Goal: Task Accomplishment & Management: Manage account settings

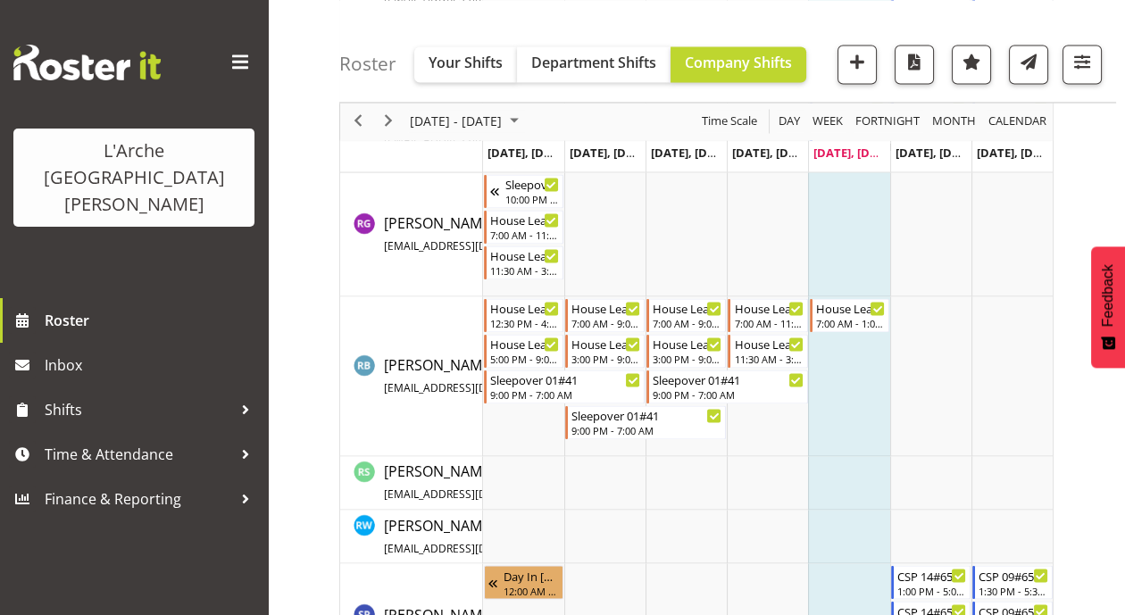
scroll to position [4501, 0]
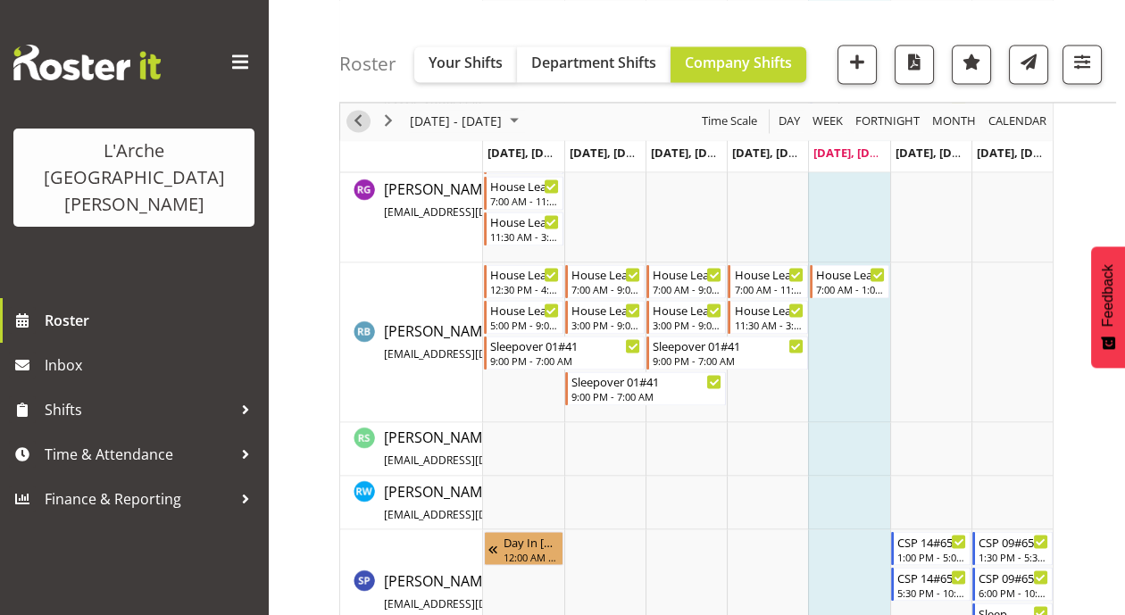
click at [350, 115] on span "Previous" at bounding box center [357, 122] width 21 height 22
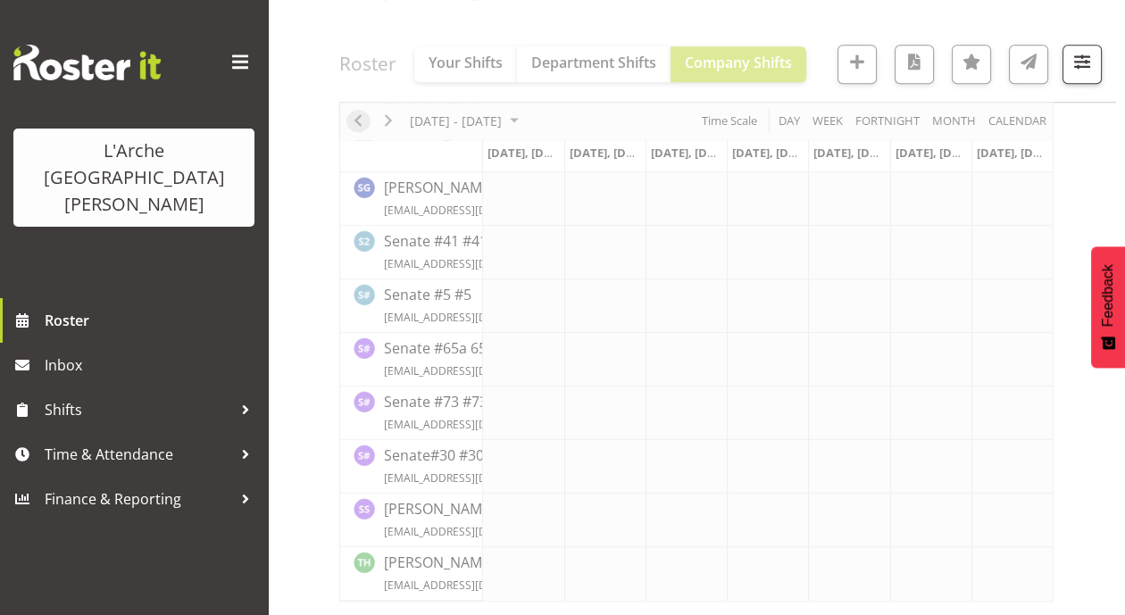
scroll to position [2434, 0]
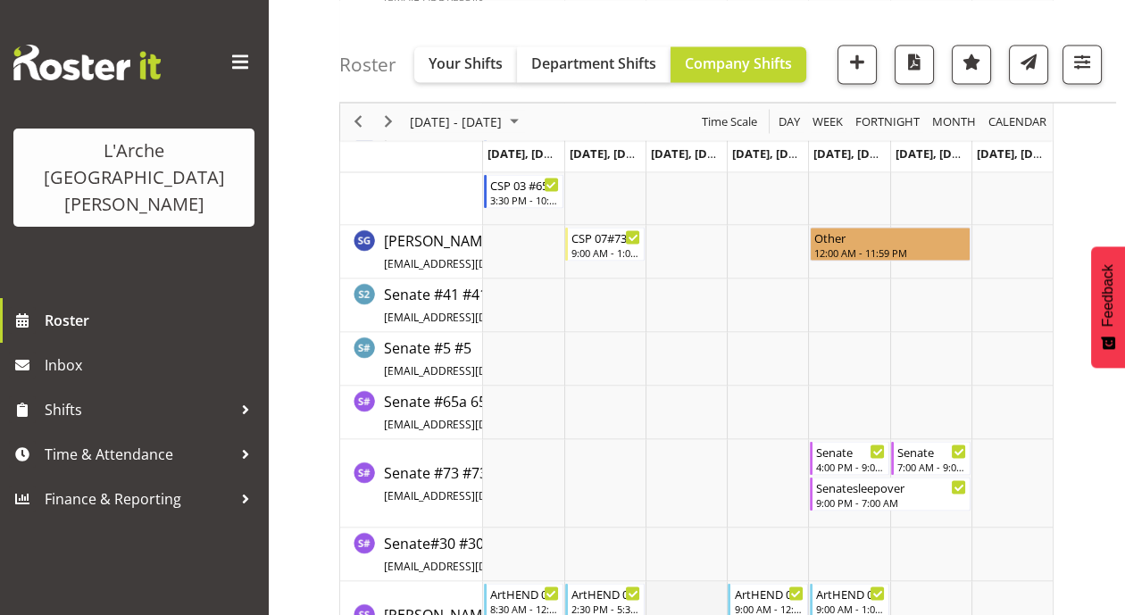
scroll to position [5053, 0]
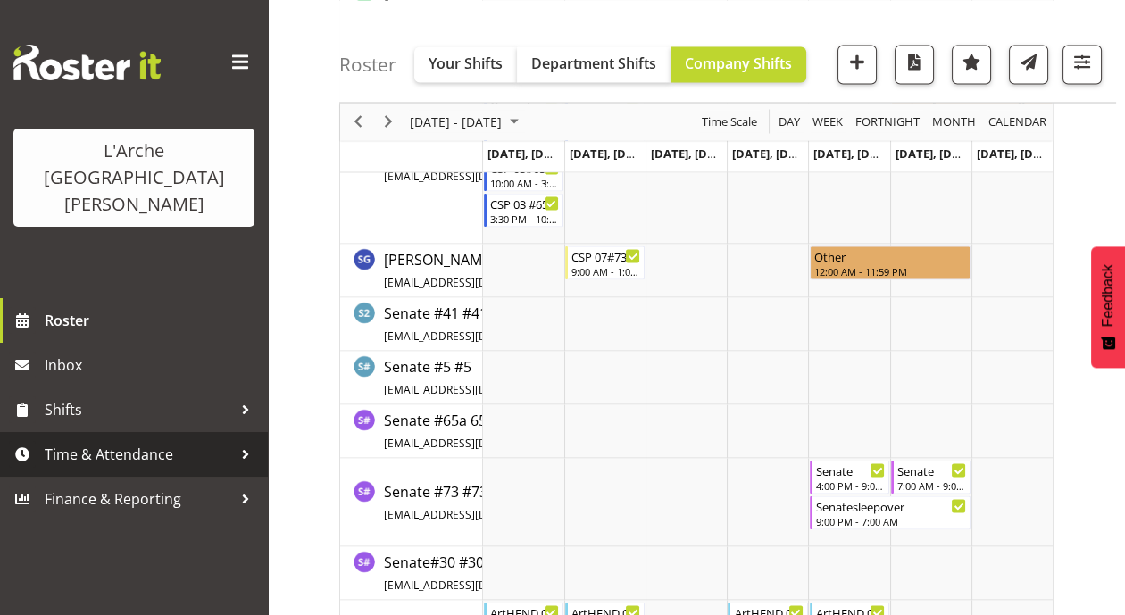
click at [75, 441] on span "Time & Attendance" at bounding box center [139, 454] width 188 height 27
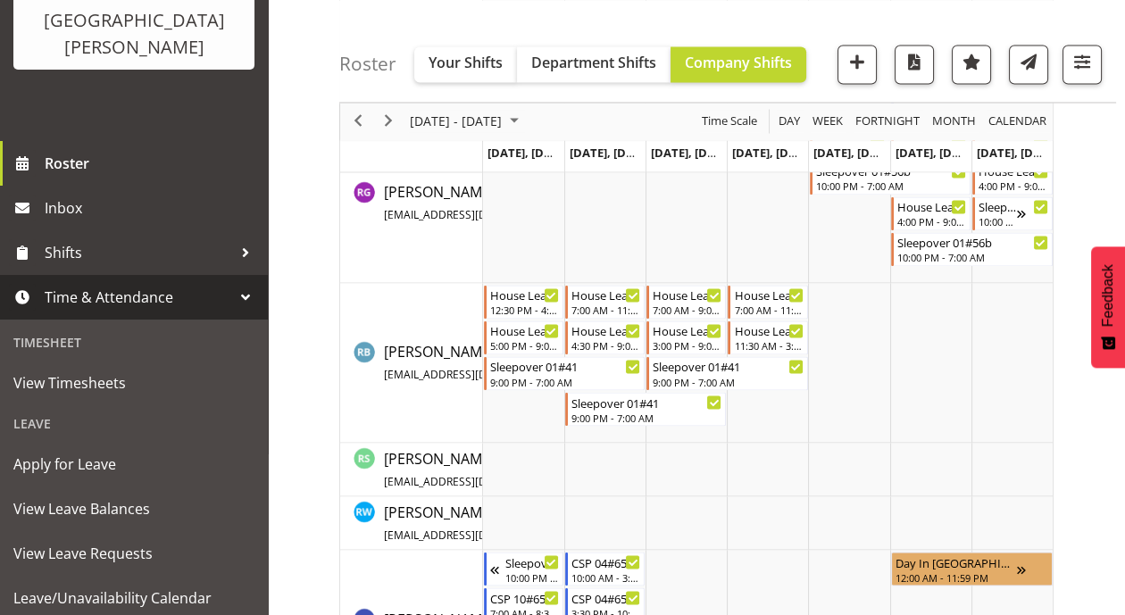
scroll to position [4603, 0]
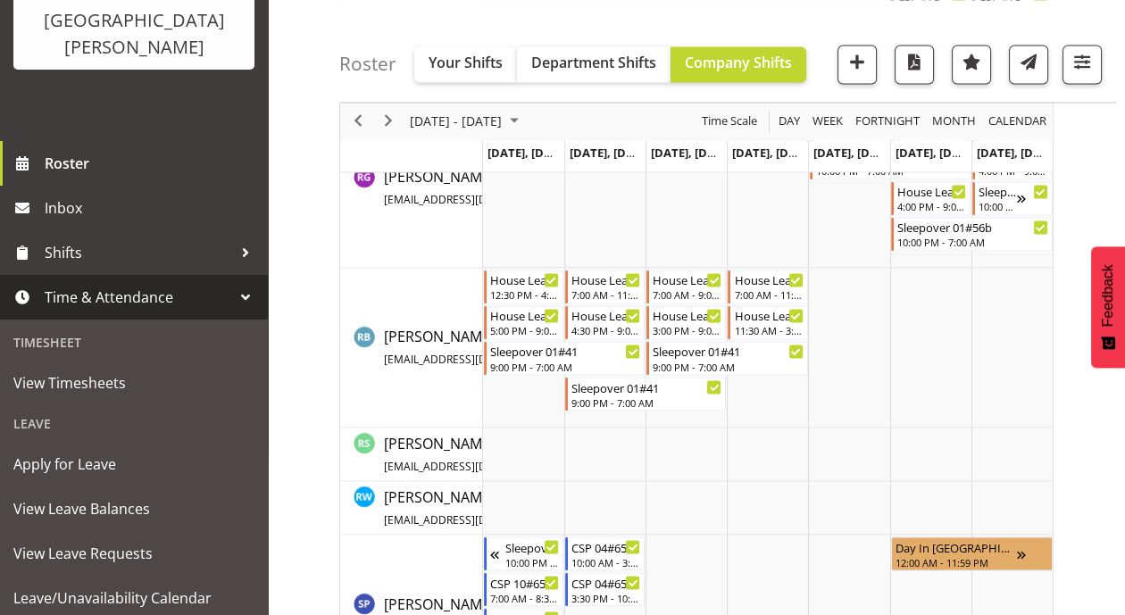
click at [351, 110] on div "previous period" at bounding box center [358, 122] width 30 height 38
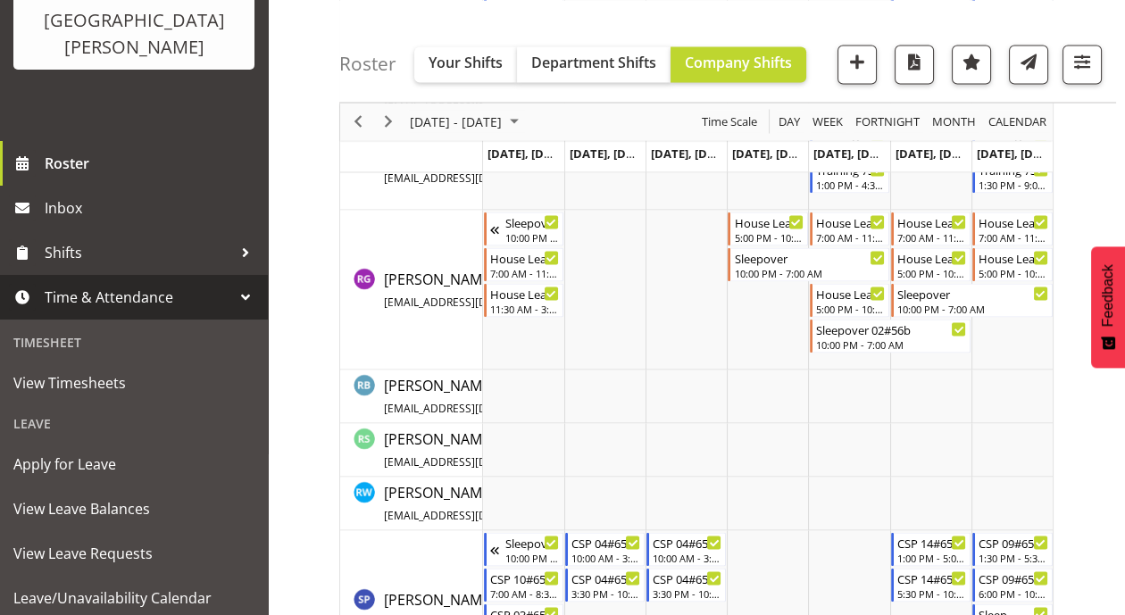
scroll to position [4895, 0]
click at [385, 117] on span "Next" at bounding box center [388, 122] width 21 height 22
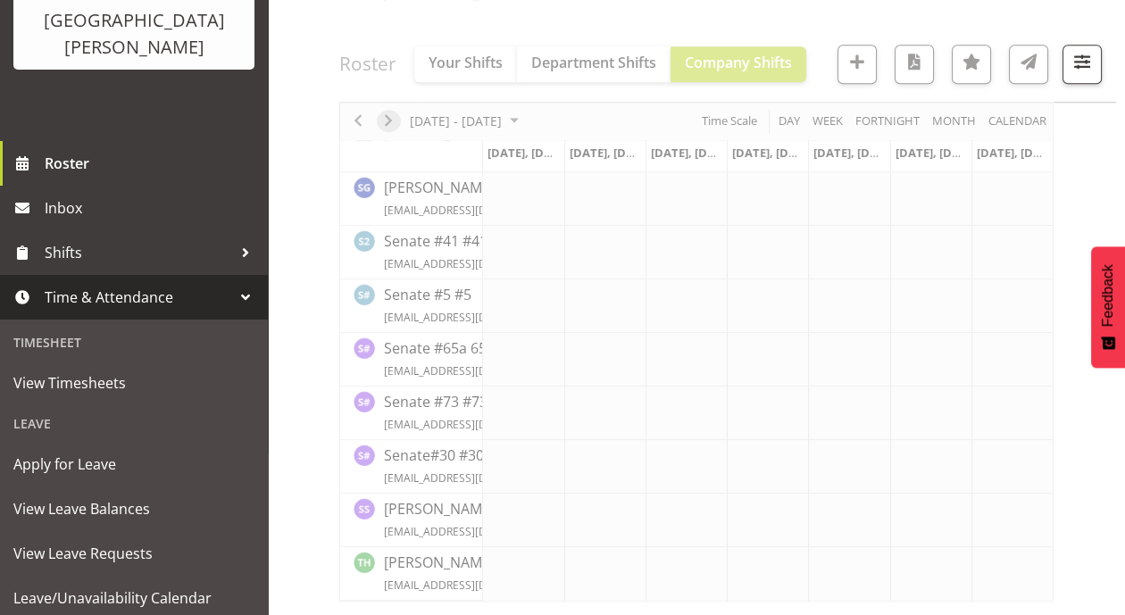
scroll to position [2434, 0]
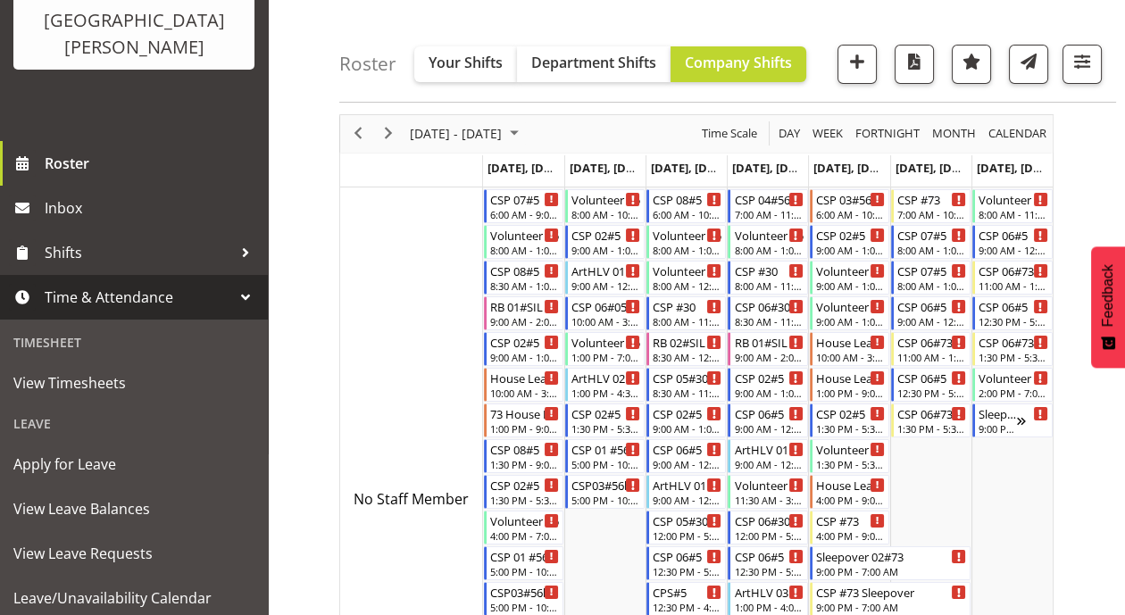
scroll to position [16, 0]
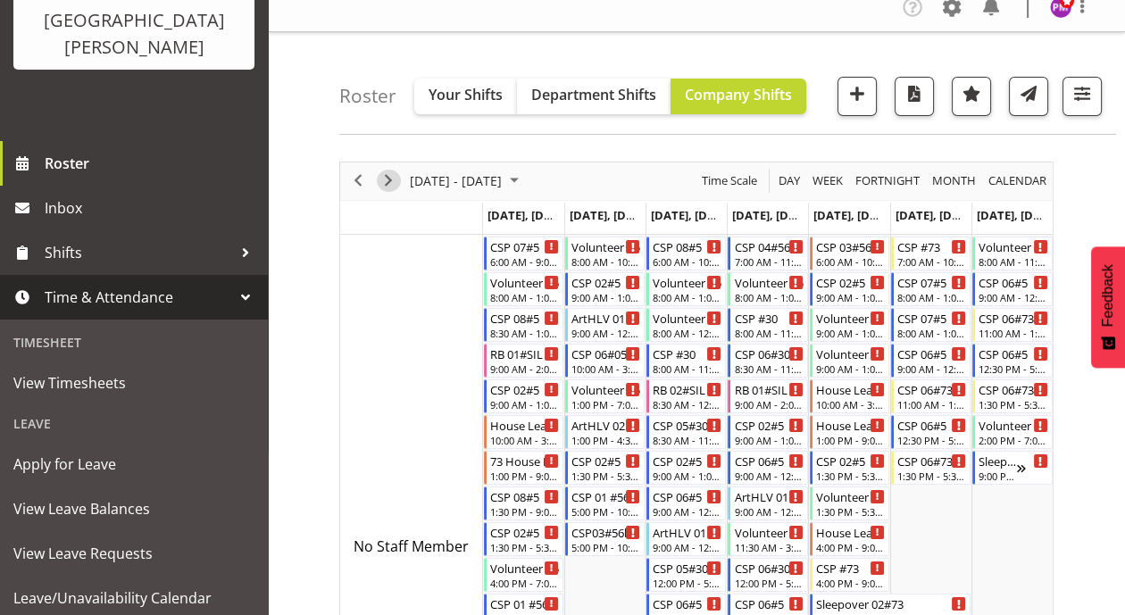
click at [394, 176] on span "Next" at bounding box center [388, 181] width 21 height 22
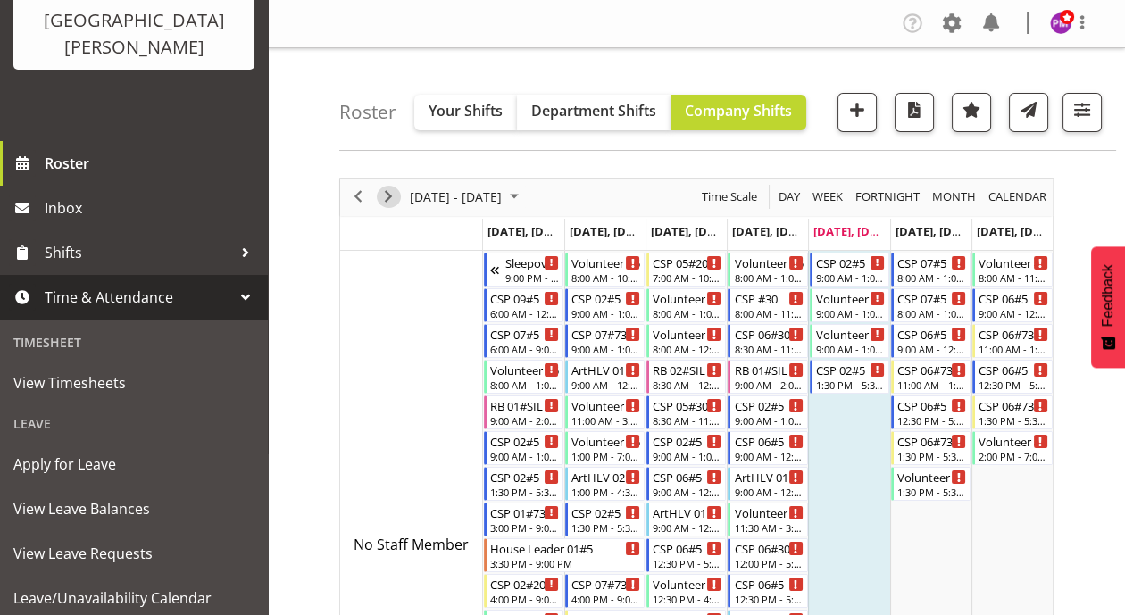
click at [392, 203] on span "Next" at bounding box center [388, 197] width 21 height 22
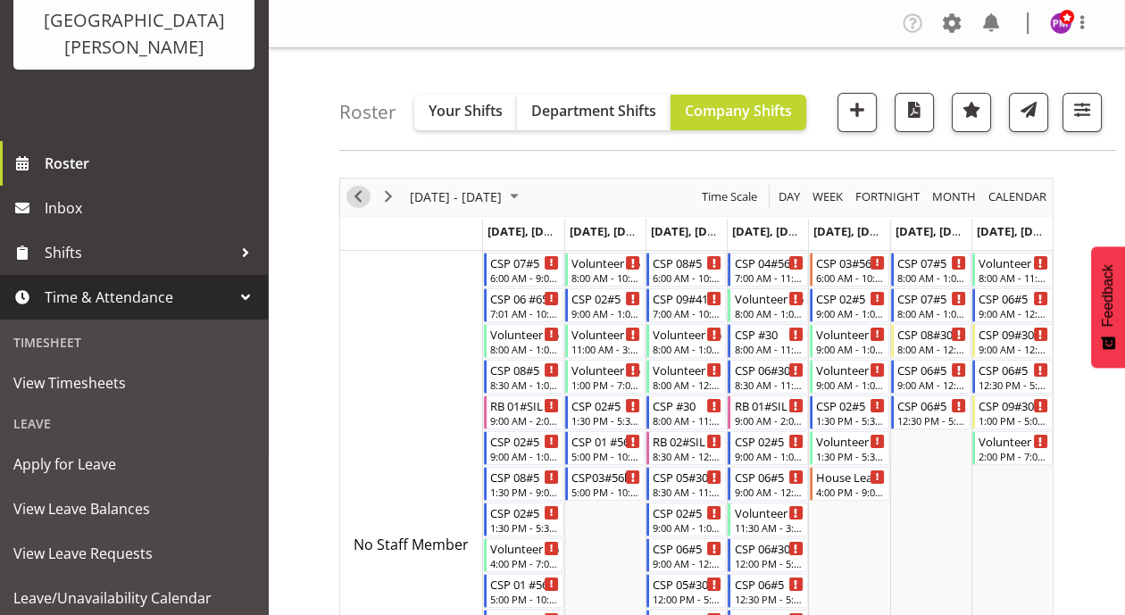
click at [360, 200] on span "Previous" at bounding box center [357, 197] width 21 height 22
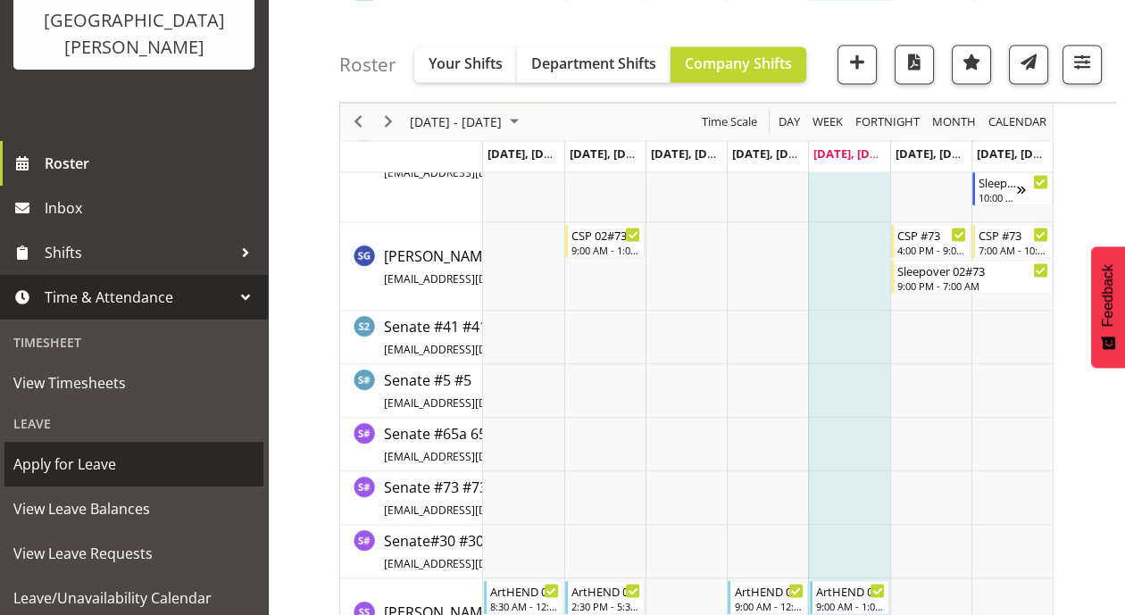
scroll to position [5050, 0]
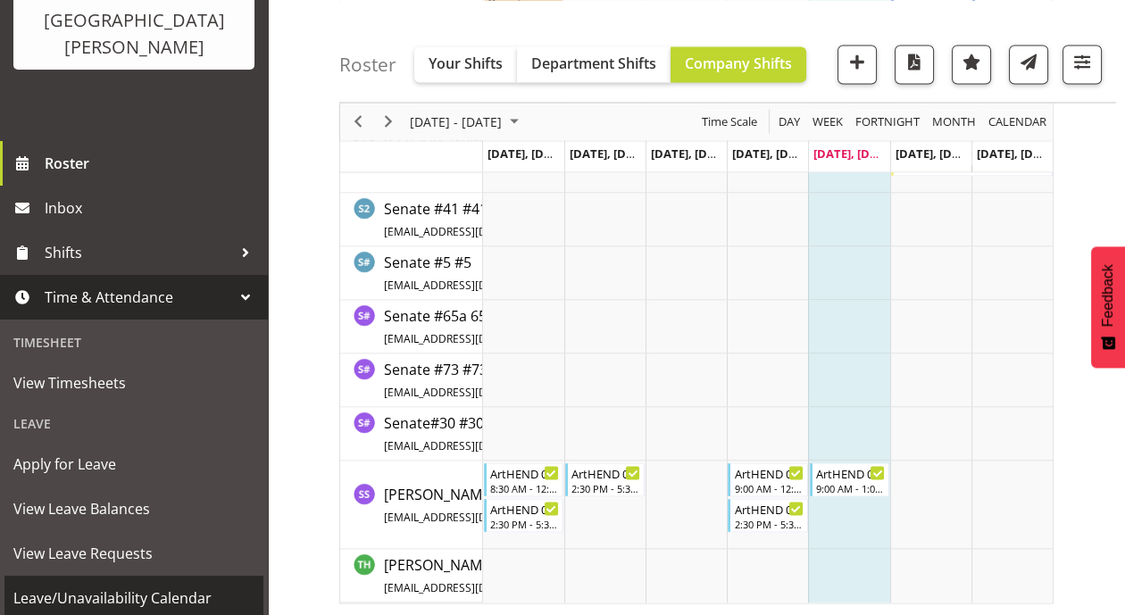
click at [98, 585] on span "Leave/Unavailability Calendar" at bounding box center [133, 598] width 241 height 27
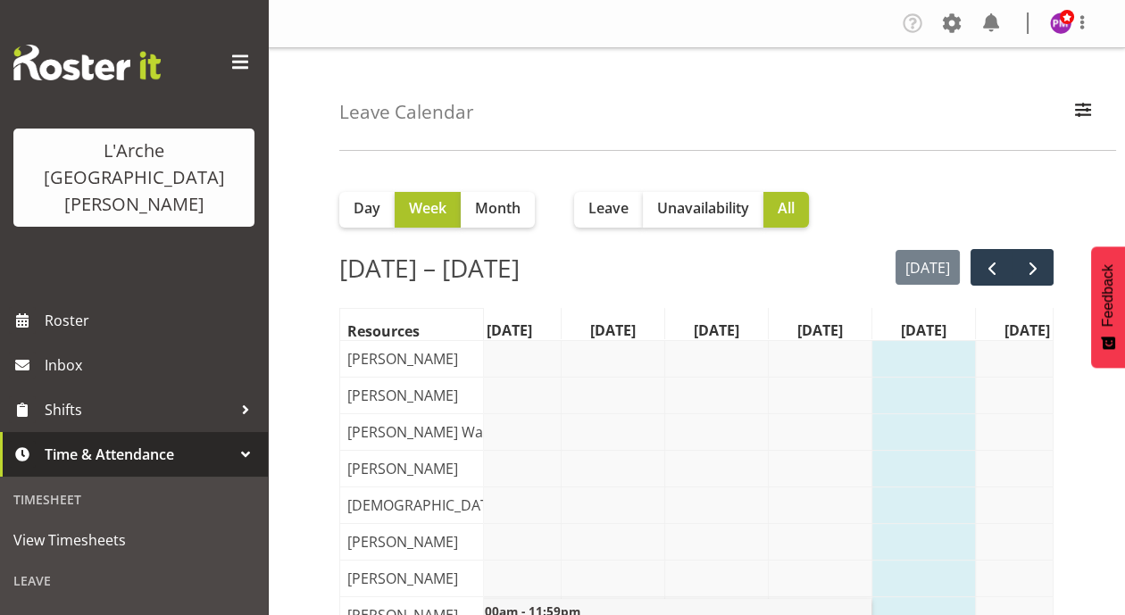
click at [215, 441] on span "Time & Attendance" at bounding box center [139, 454] width 188 height 27
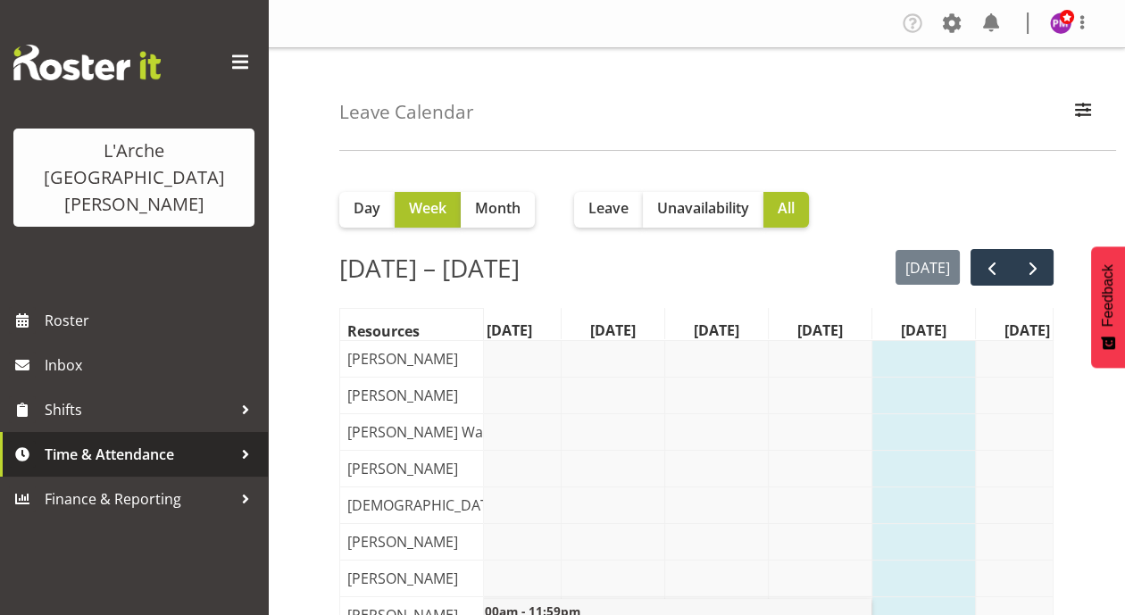
click at [233, 441] on div at bounding box center [245, 454] width 27 height 27
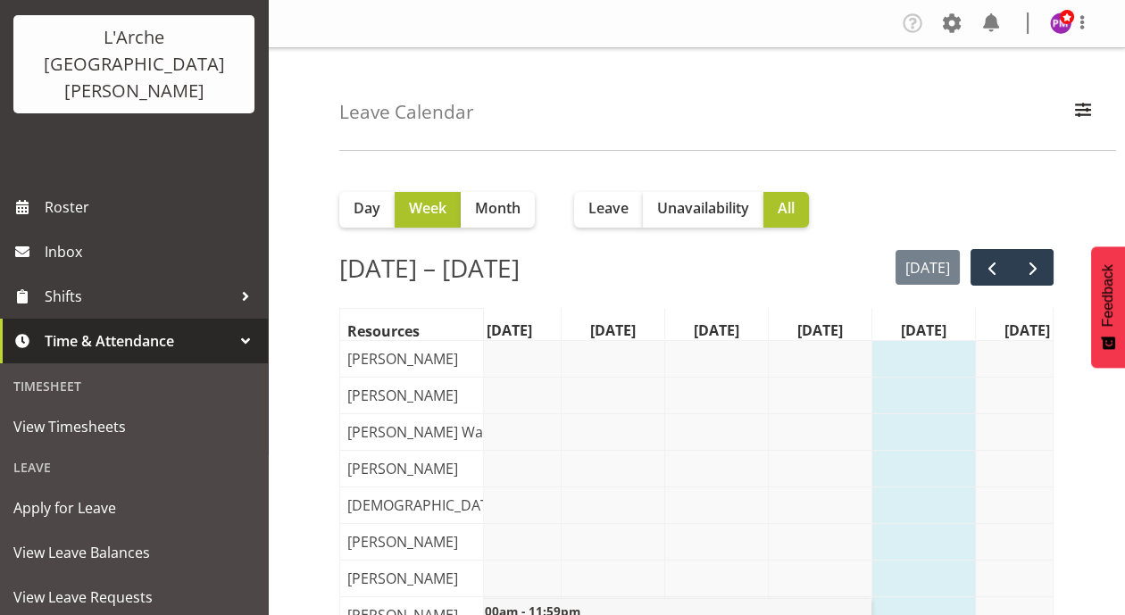
scroll to position [157, 0]
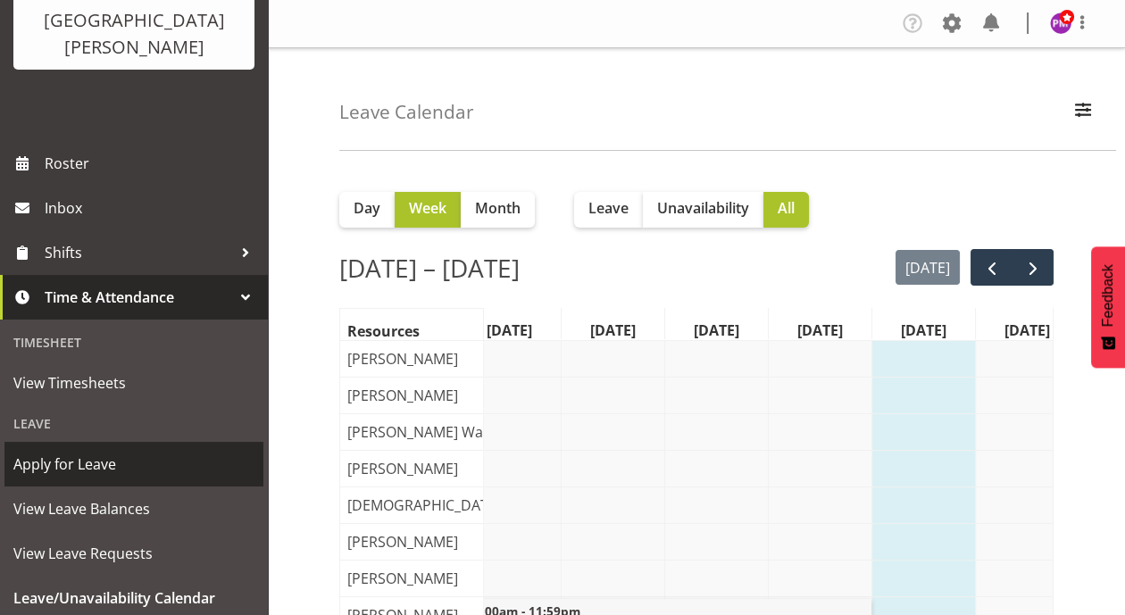
click at [52, 451] on span "Apply for Leave" at bounding box center [133, 464] width 241 height 27
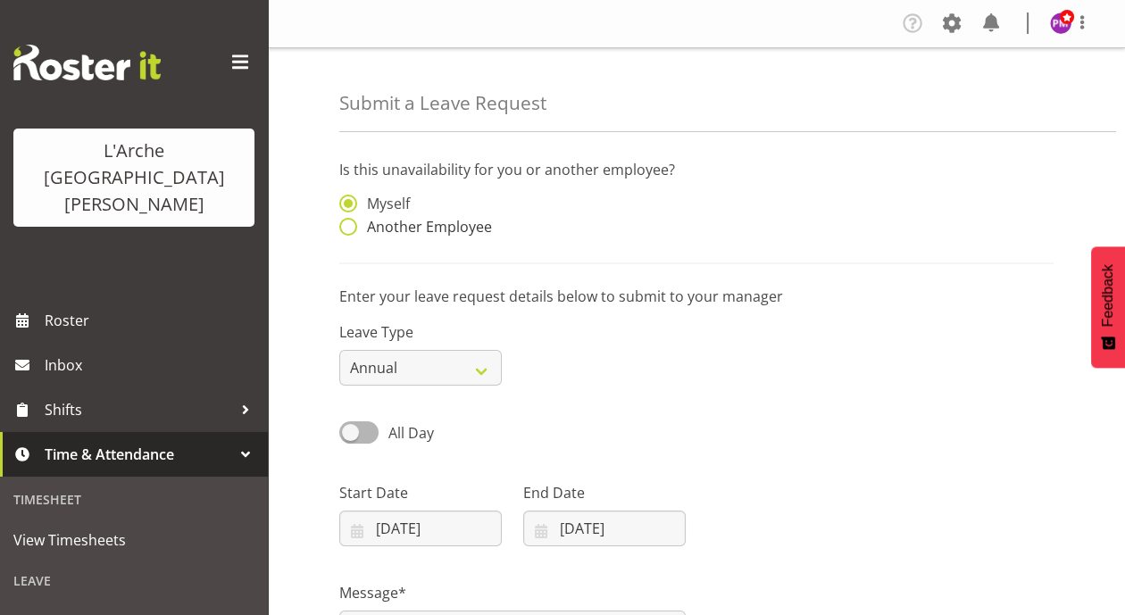
click at [347, 226] on span at bounding box center [348, 227] width 18 height 18
click at [347, 226] on input "Another Employee" at bounding box center [345, 227] width 12 height 12
radio input "true"
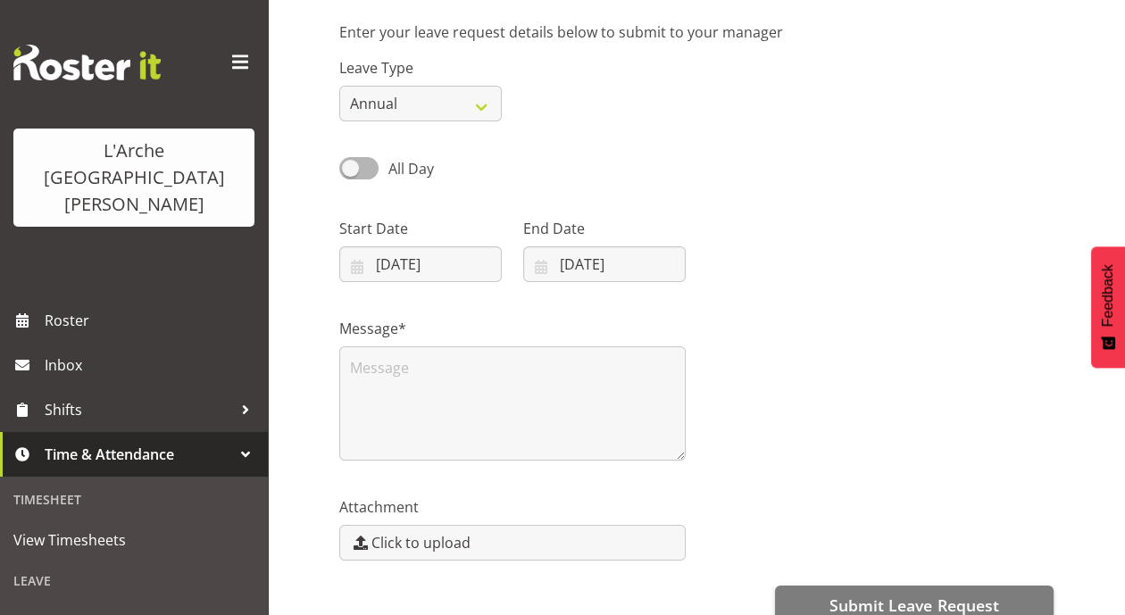
scroll to position [299, 0]
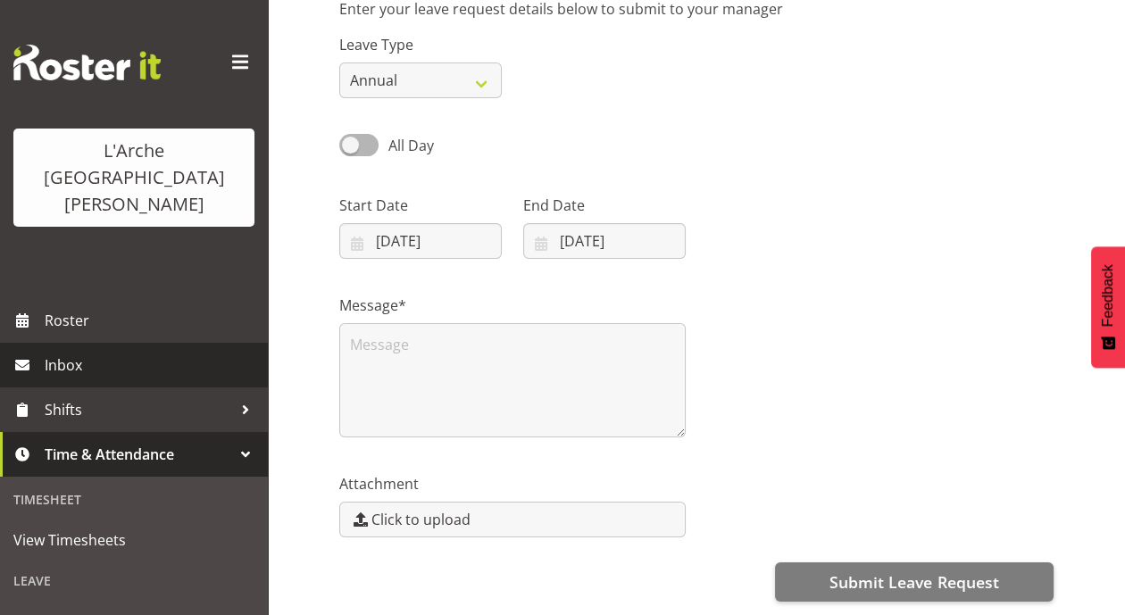
click at [72, 352] on span "Inbox" at bounding box center [152, 365] width 214 height 27
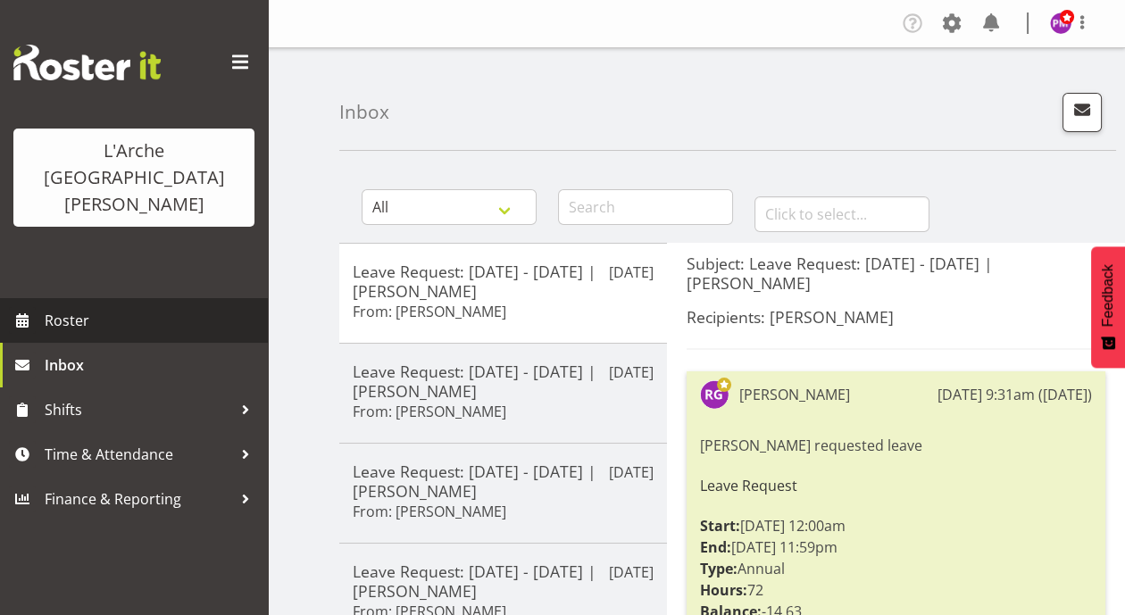
click at [65, 307] on span "Roster" at bounding box center [152, 320] width 214 height 27
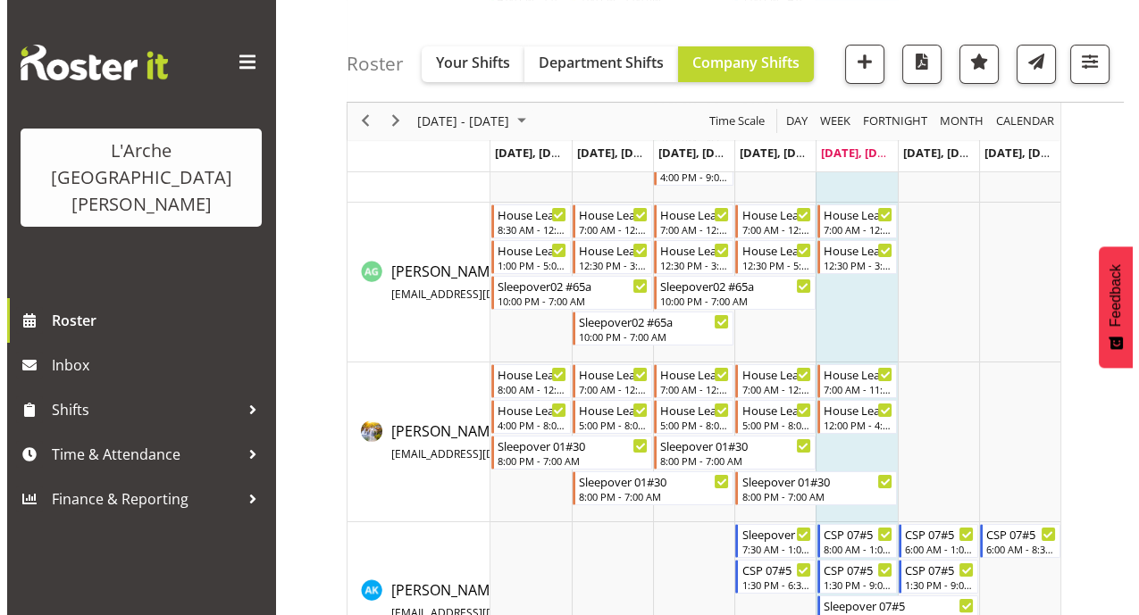
scroll to position [744, 0]
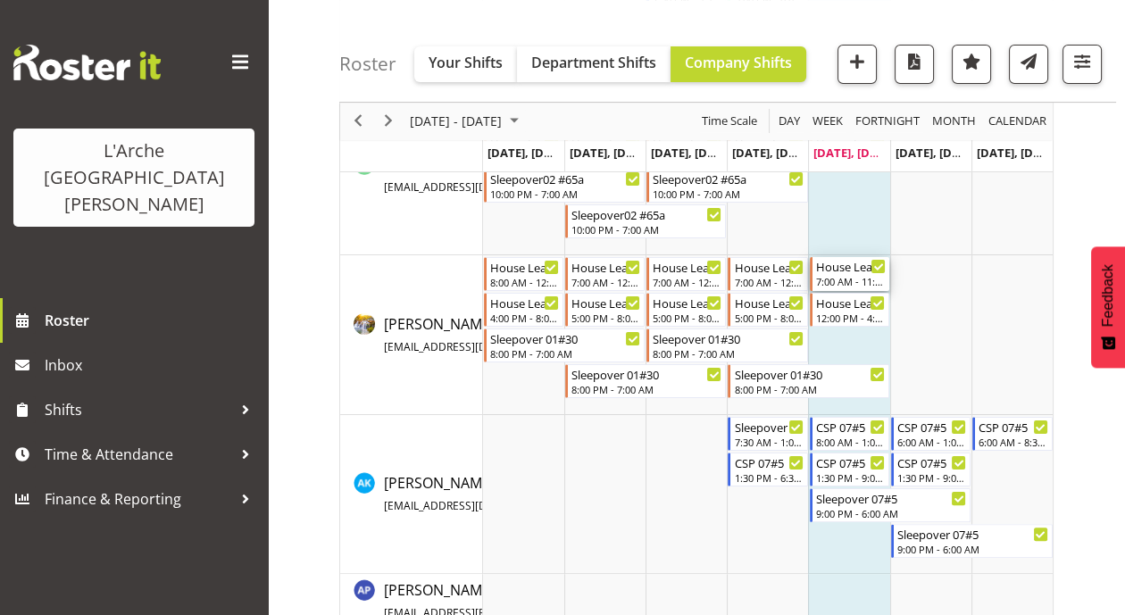
click at [845, 278] on div "7:00 AM - 11:00 AM" at bounding box center [851, 281] width 70 height 14
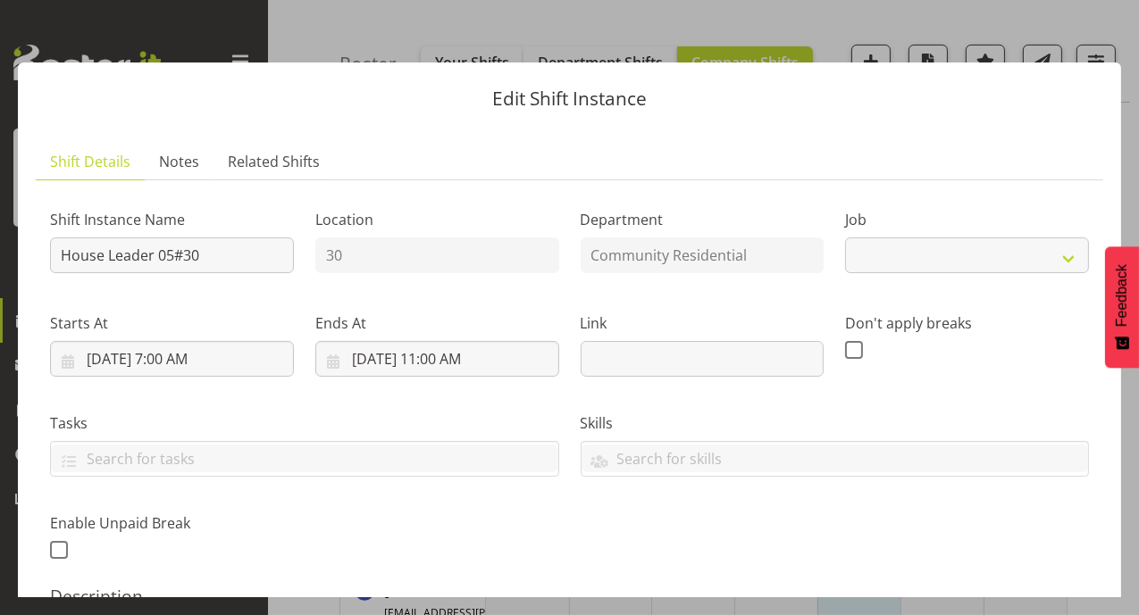
select select "1"
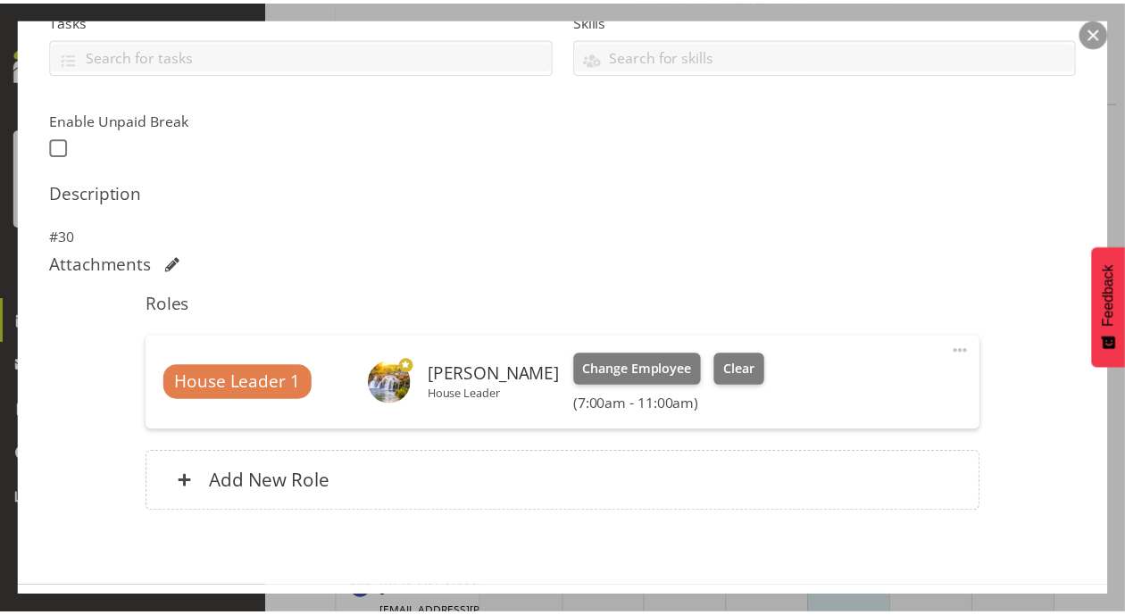
scroll to position [351, 0]
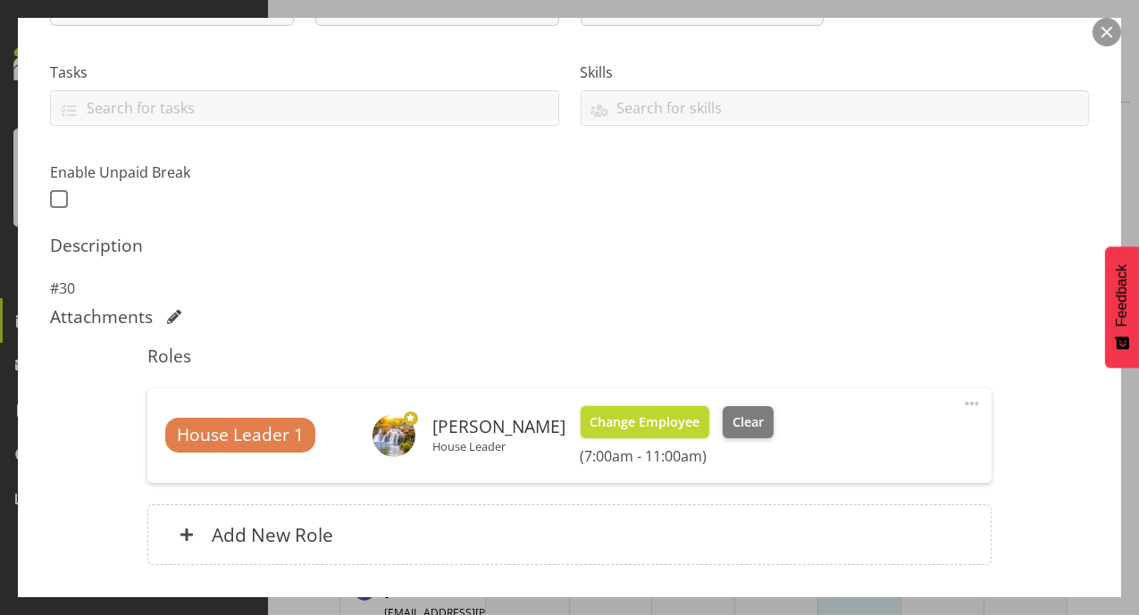
click at [657, 415] on span "Change Employee" at bounding box center [644, 423] width 110 height 20
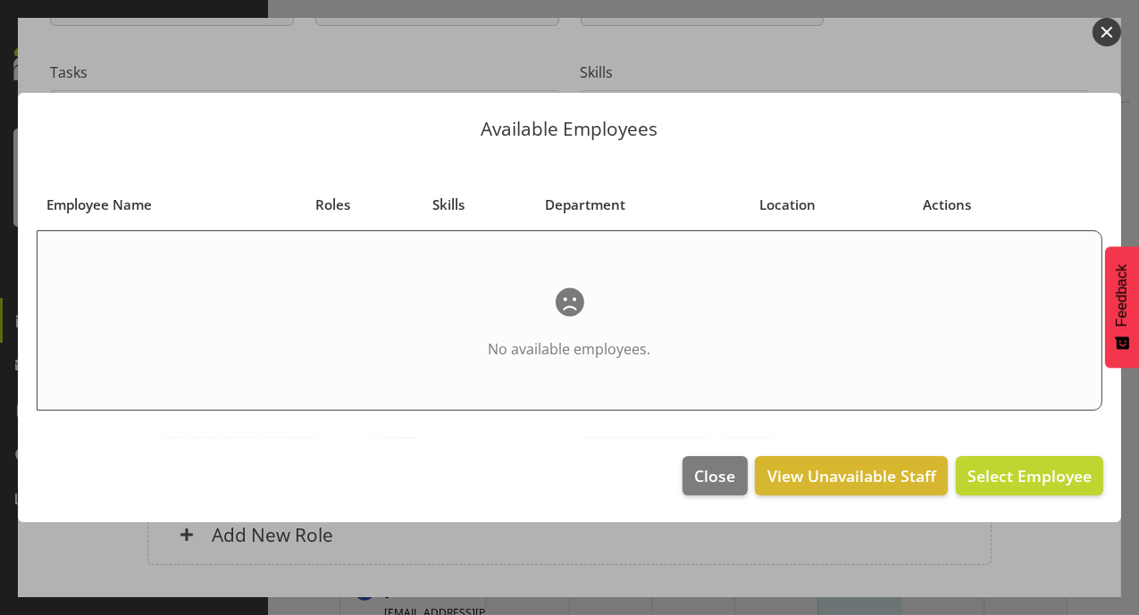
click at [1100, 33] on button "button" at bounding box center [1106, 32] width 29 height 29
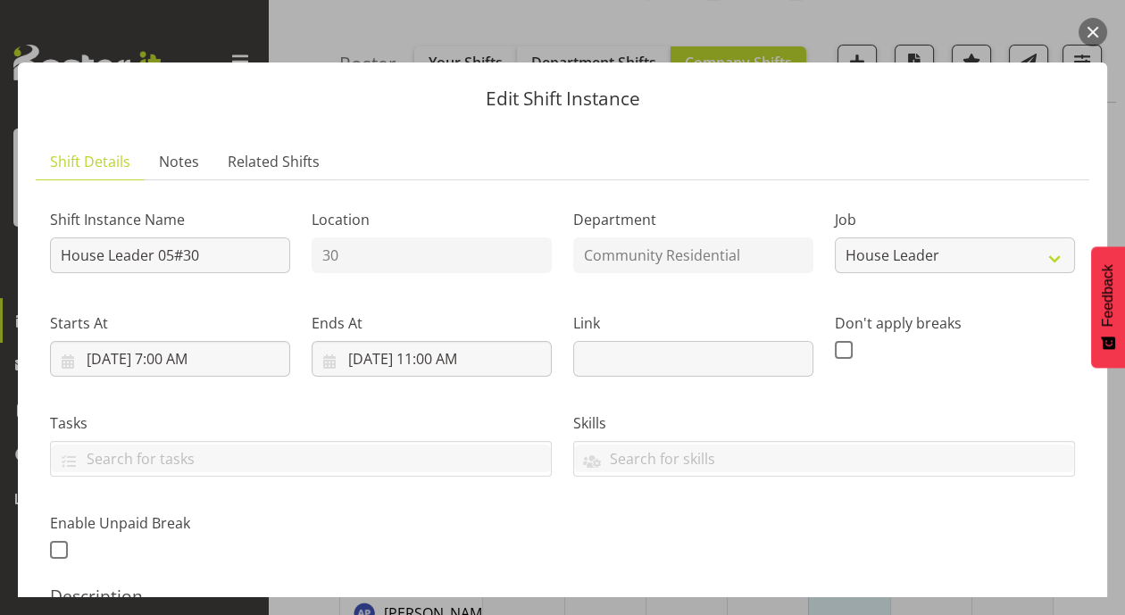
scroll to position [712, 0]
click at [1090, 29] on button "button" at bounding box center [1093, 32] width 29 height 29
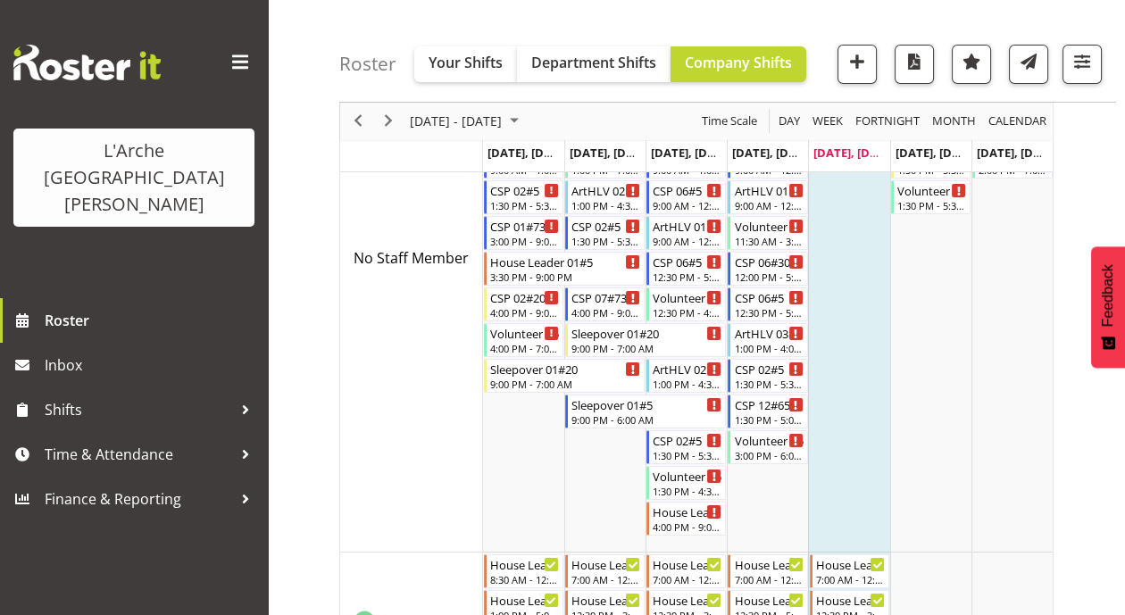
scroll to position [0, 0]
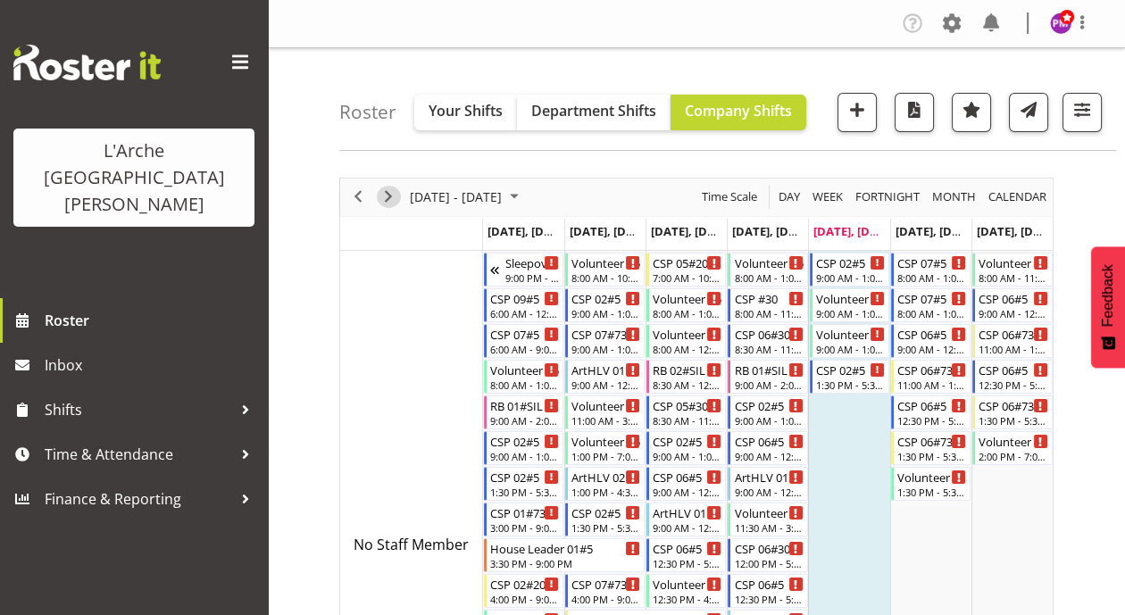
drag, startPoint x: 390, startPoint y: 201, endPoint x: 698, endPoint y: 230, distance: 309.5
click at [390, 201] on span "Next" at bounding box center [388, 197] width 21 height 22
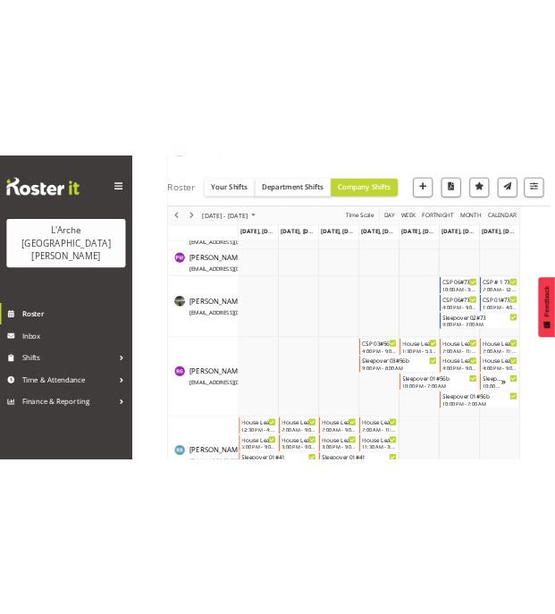
scroll to position [4875, 0]
